Goal: Transaction & Acquisition: Subscribe to service/newsletter

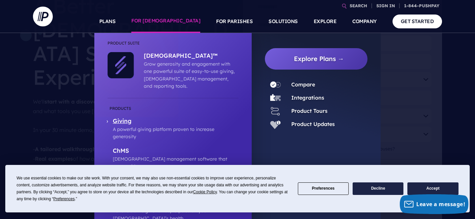
scroll to position [82, 0]
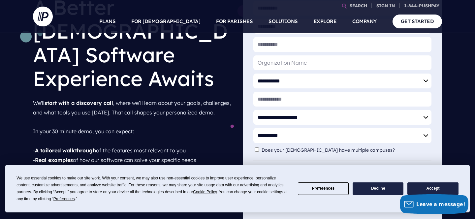
click at [438, 184] on button "Accept" at bounding box center [432, 188] width 51 height 13
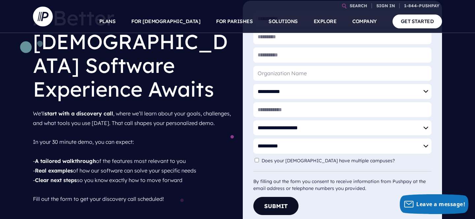
scroll to position [0, 0]
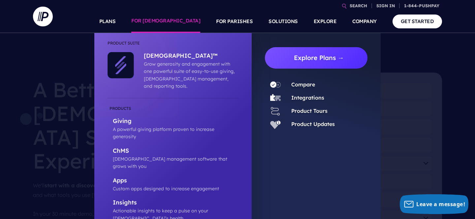
click at [329, 62] on link "Explore Plans →" at bounding box center [318, 57] width 97 height 21
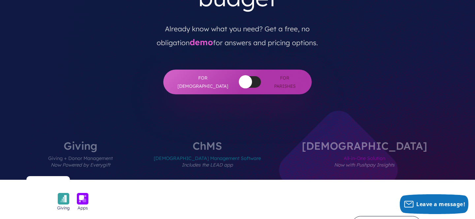
scroll to position [118, 0]
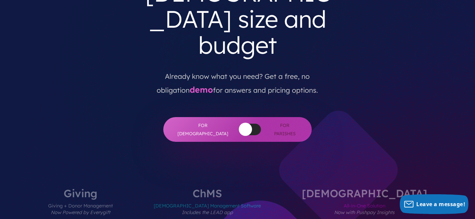
click at [339, 199] on span "All-in-One Solution Now with Pushpay Insights" at bounding box center [364, 213] width 125 height 29
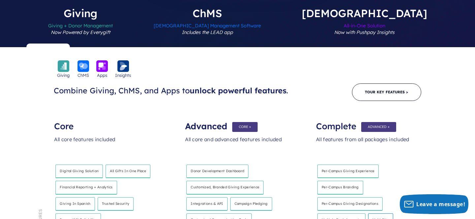
scroll to position [296, 0]
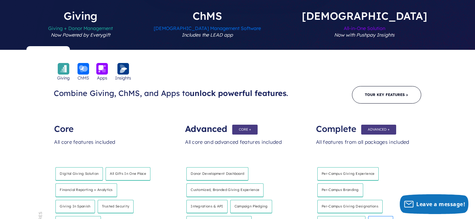
click at [201, 119] on div "Advanced" at bounding box center [237, 125] width 105 height 13
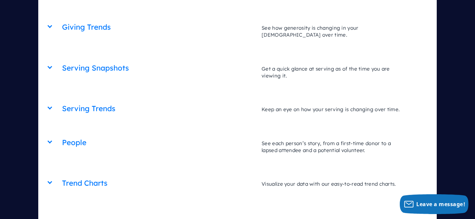
scroll to position [2411, 0]
